Goal: Task Accomplishment & Management: Manage account settings

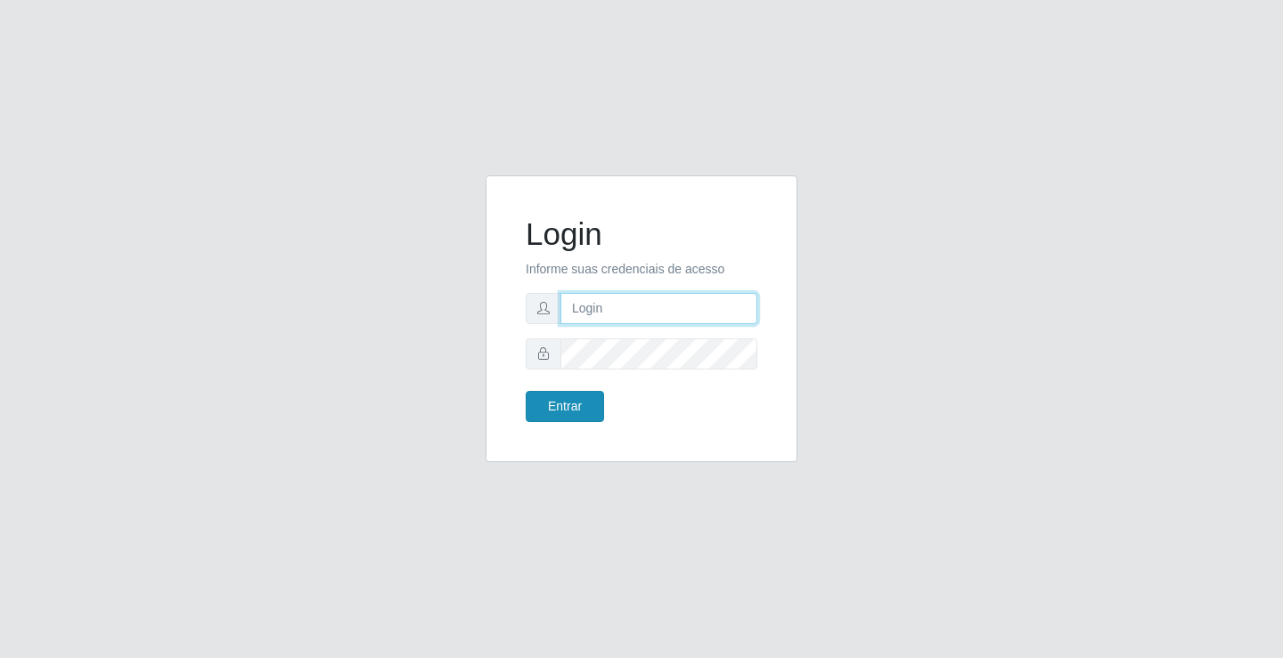
type input "[EMAIL_ADDRESS][DOMAIN_NAME]"
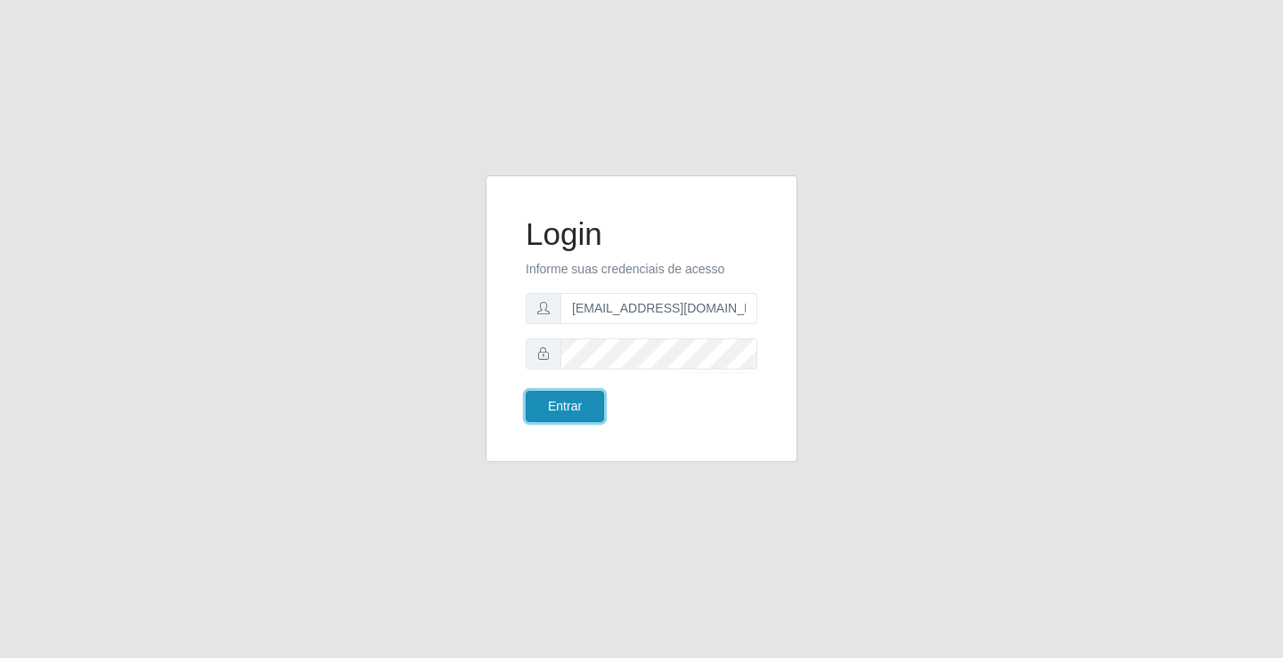
click at [592, 406] on button "Entrar" at bounding box center [565, 406] width 78 height 31
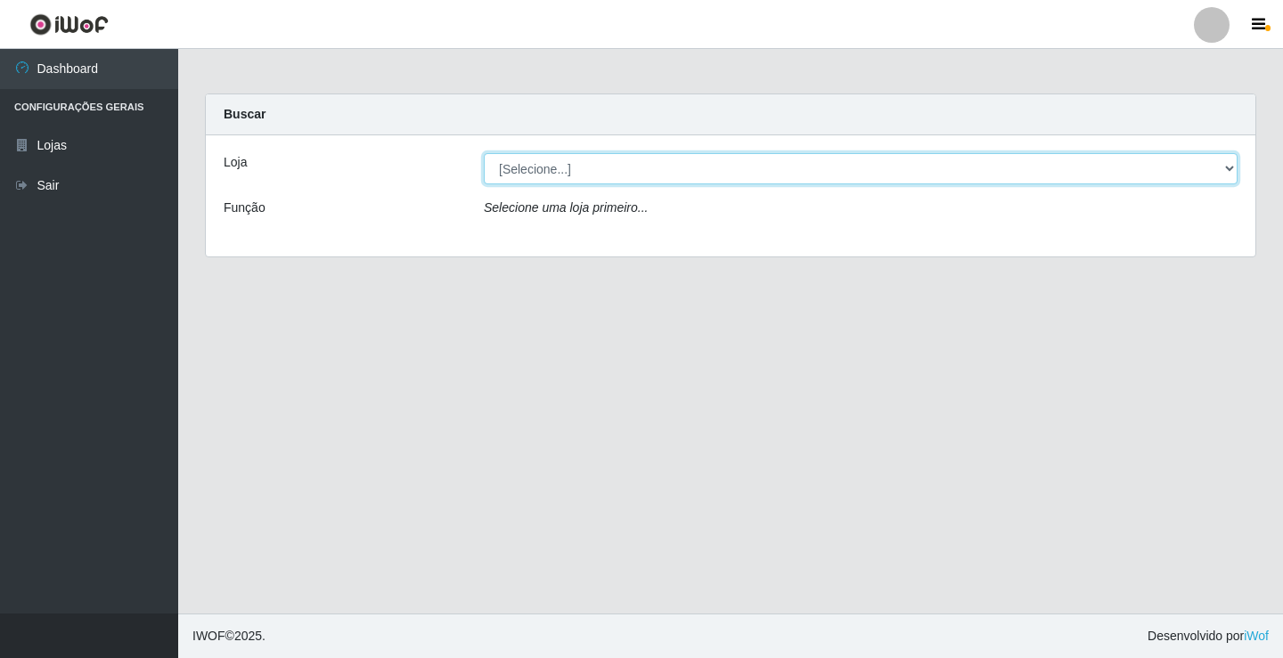
click at [603, 172] on select "[Selecione...] Rede Potiguar 4 - Extremoz" at bounding box center [861, 168] width 754 height 31
select select "78"
click at [484, 153] on select "[Selecione...] Rede Potiguar 4 - Extremoz" at bounding box center [861, 168] width 754 height 31
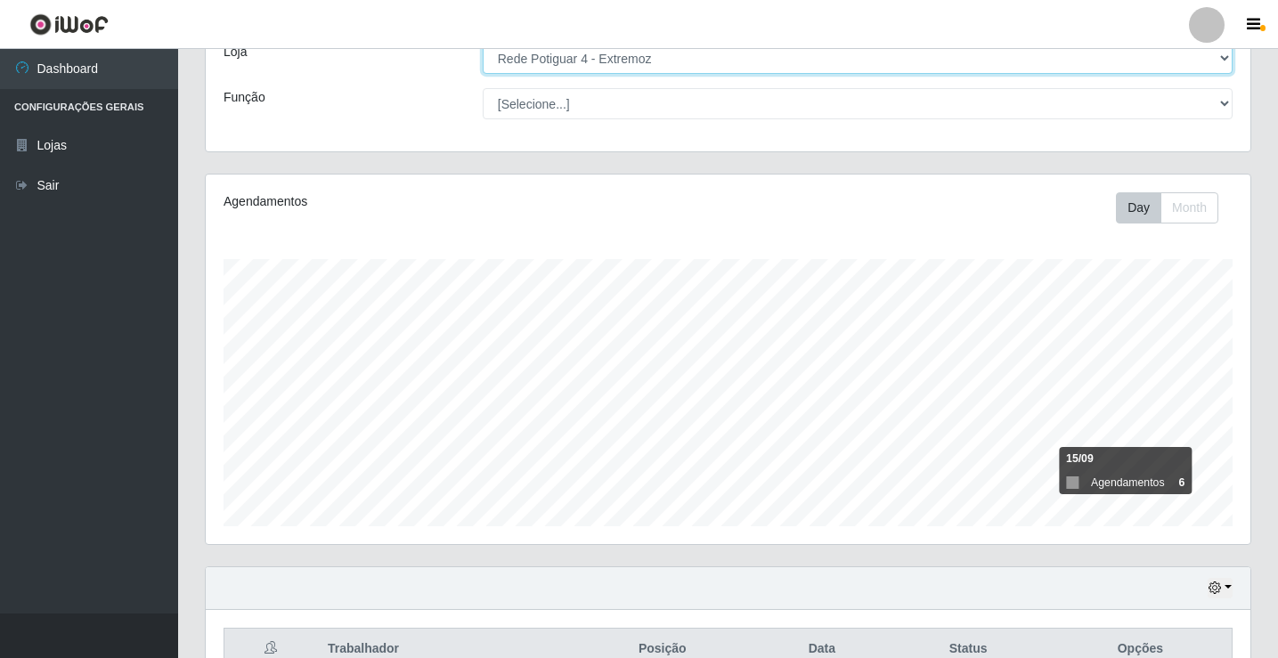
scroll to position [208, 0]
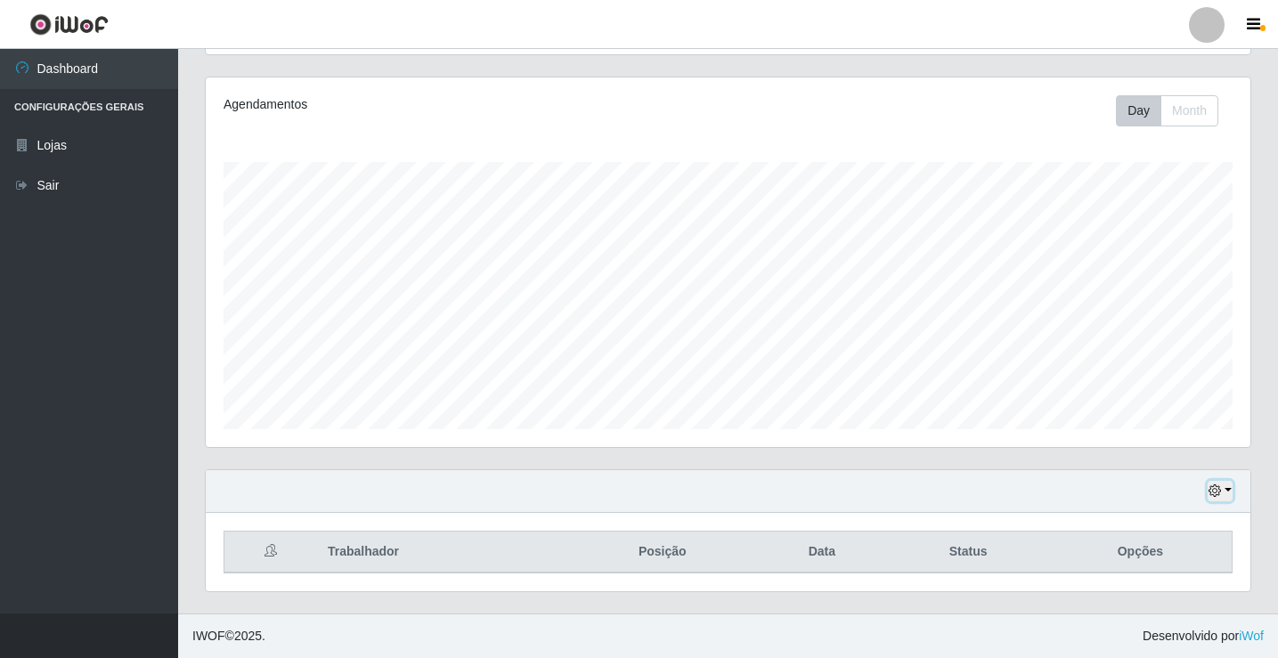
click at [1217, 494] on icon "button" at bounding box center [1215, 491] width 12 height 12
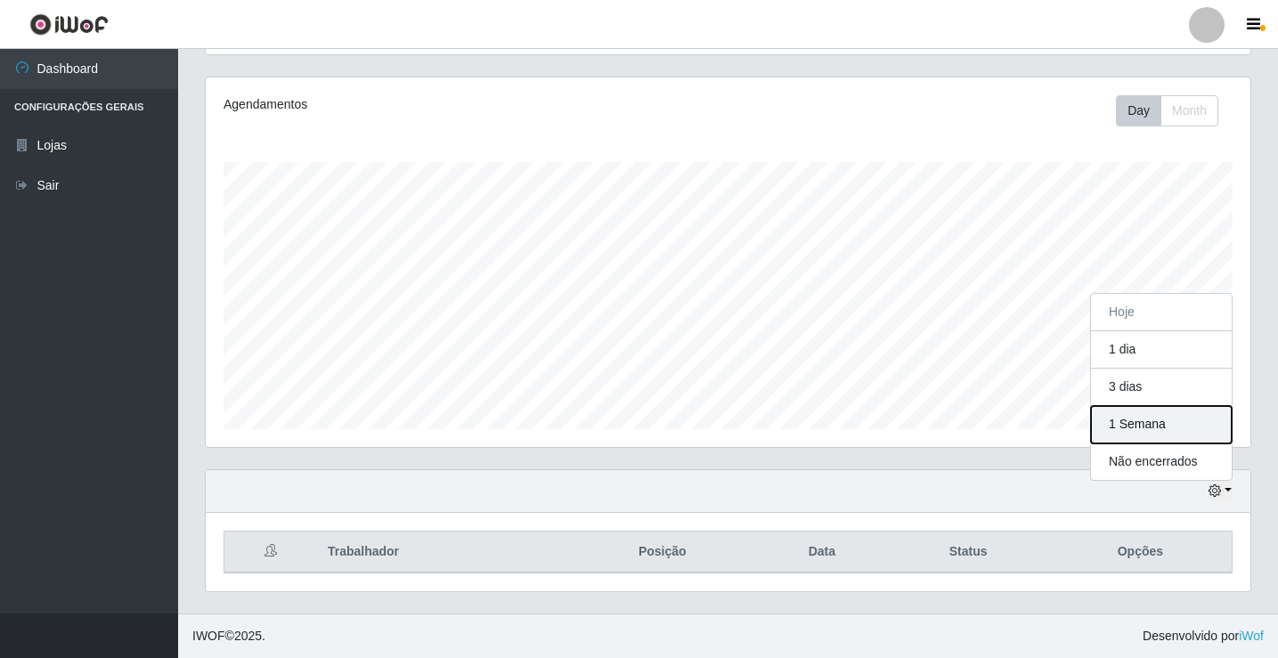
click at [1167, 437] on button "1 Semana" at bounding box center [1161, 424] width 141 height 37
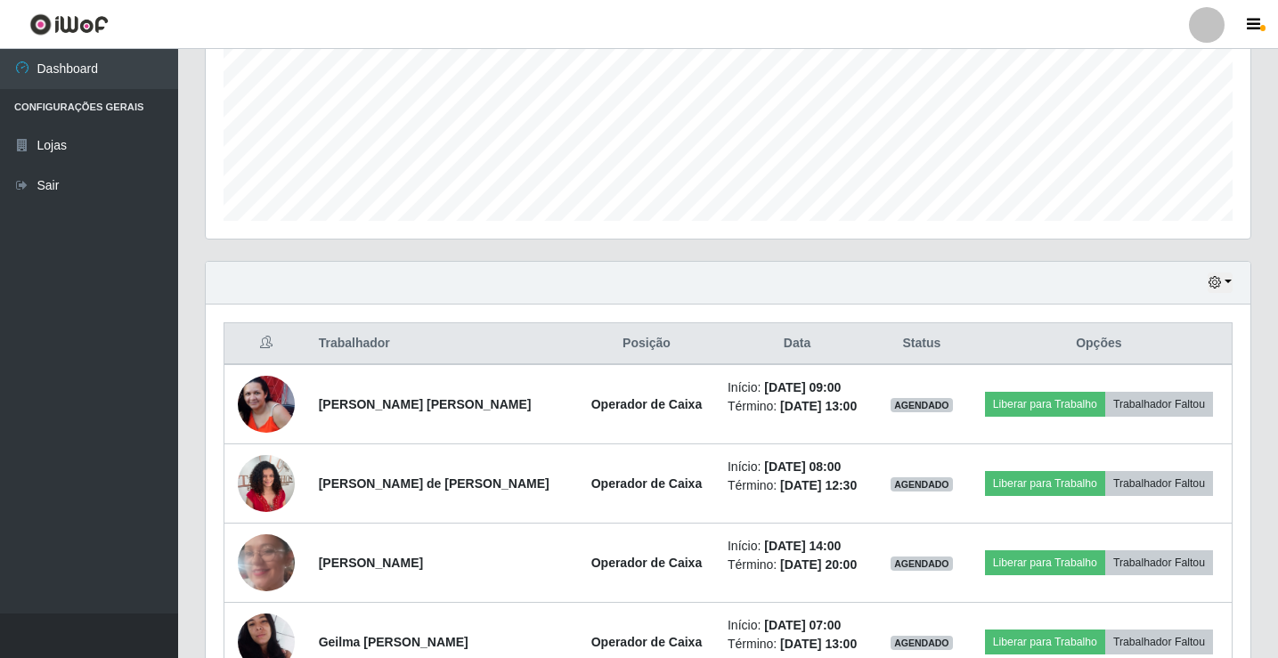
scroll to position [604, 0]
